Goal: Task Accomplishment & Management: Manage account settings

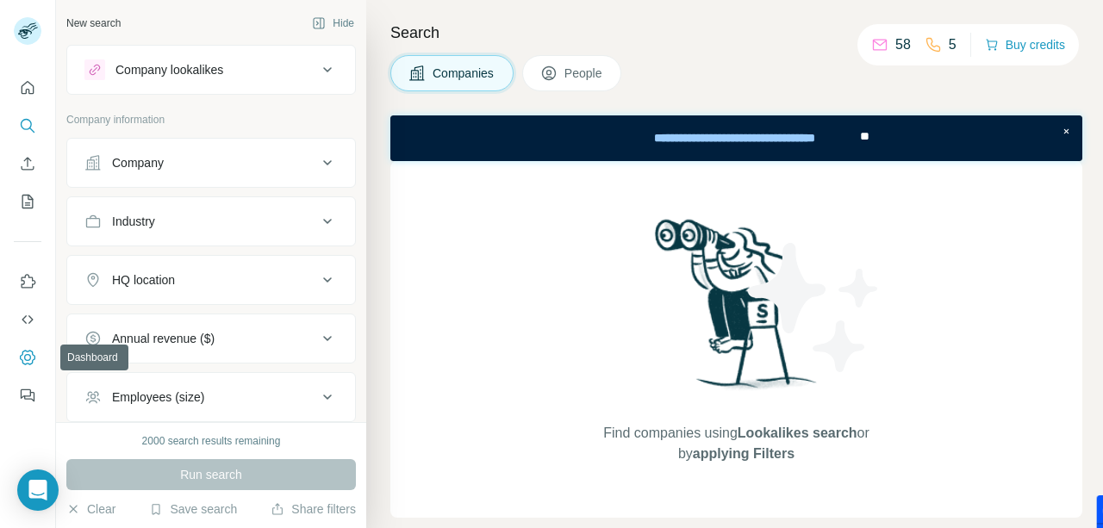
click at [26, 351] on icon "Dashboard" at bounding box center [28, 357] width 16 height 15
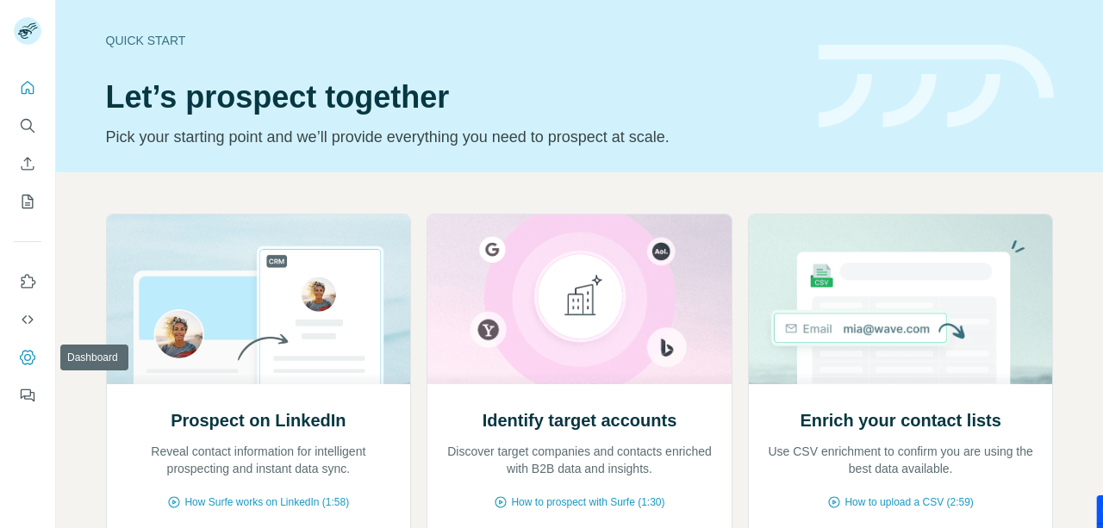
click at [30, 366] on button "Dashboard" at bounding box center [28, 357] width 28 height 31
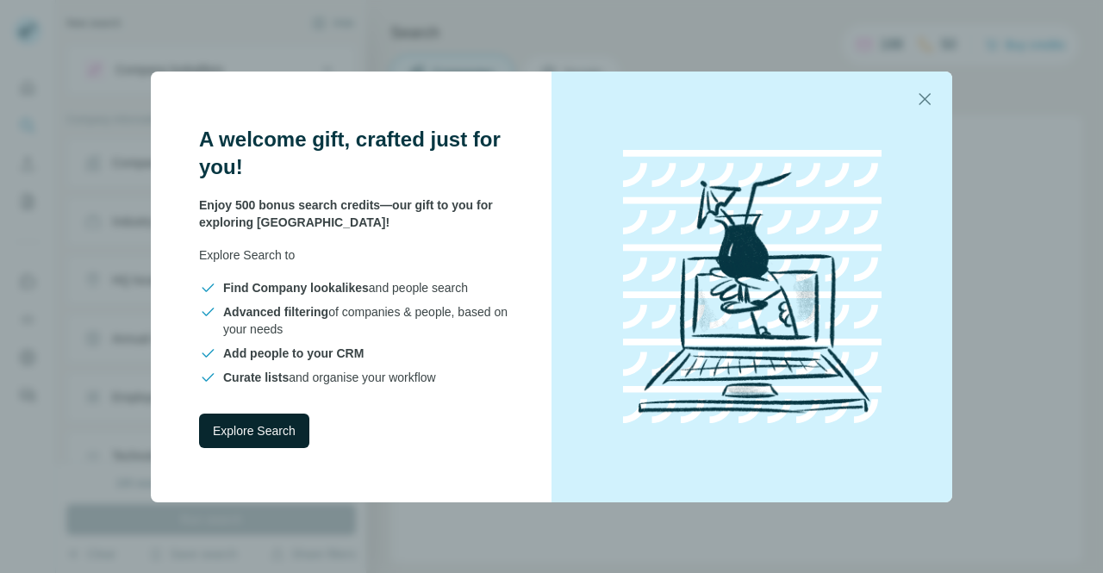
click at [279, 441] on button "Explore Search" at bounding box center [254, 431] width 110 height 34
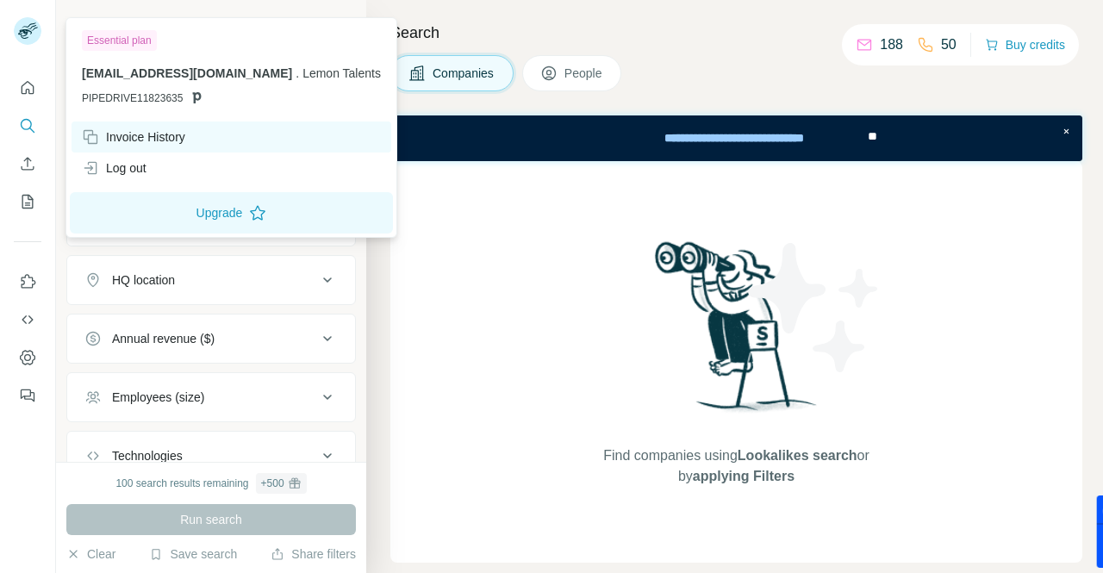
click at [110, 154] on div "Log out" at bounding box center [232, 168] width 320 height 31
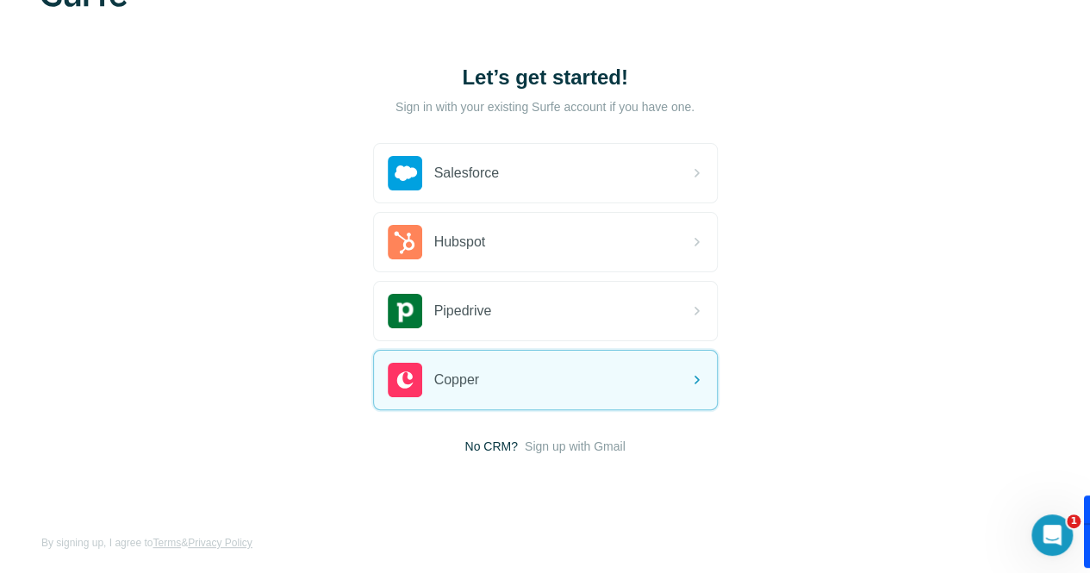
scroll to position [64, 0]
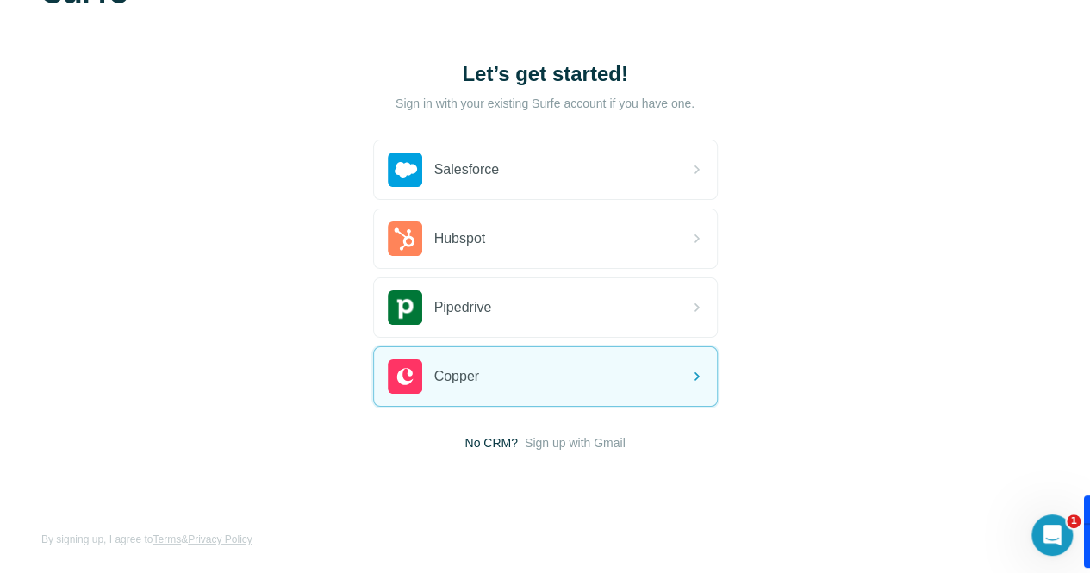
click at [320, 452] on div "Let’s get started! Sign in with your existing Surfe account if you have one. Sa…" at bounding box center [545, 256] width 1090 height 640
click at [525, 446] on span "Sign up with Gmail" at bounding box center [575, 442] width 101 height 17
click at [400, 497] on button "Sign up with Google" at bounding box center [545, 486] width 345 height 34
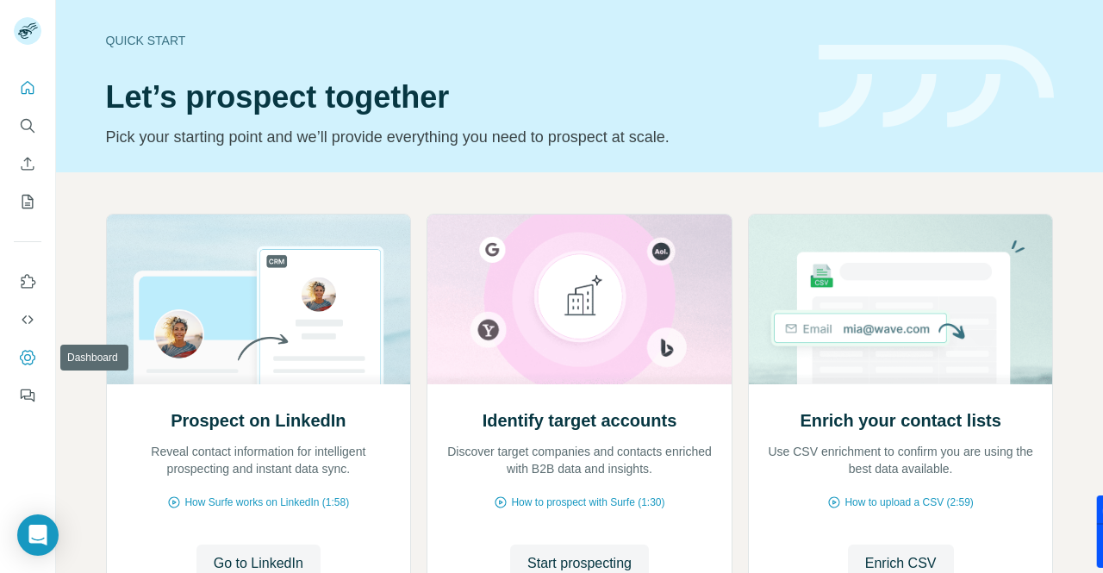
click at [20, 358] on icon "Dashboard" at bounding box center [28, 357] width 16 height 15
